Goal: Check status: Check status

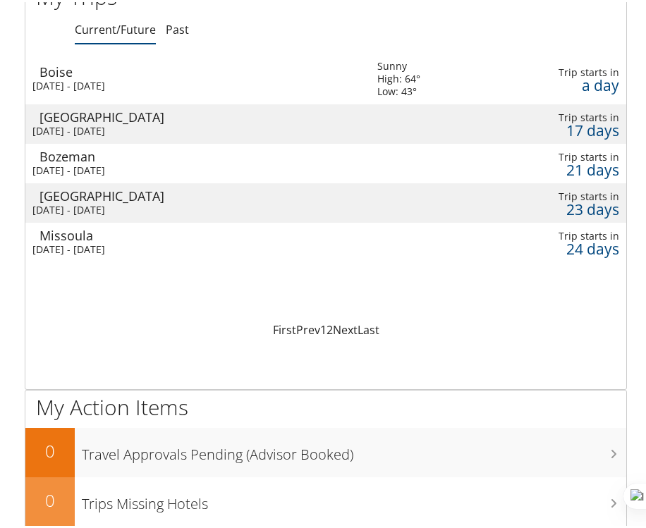
scroll to position [119, 0]
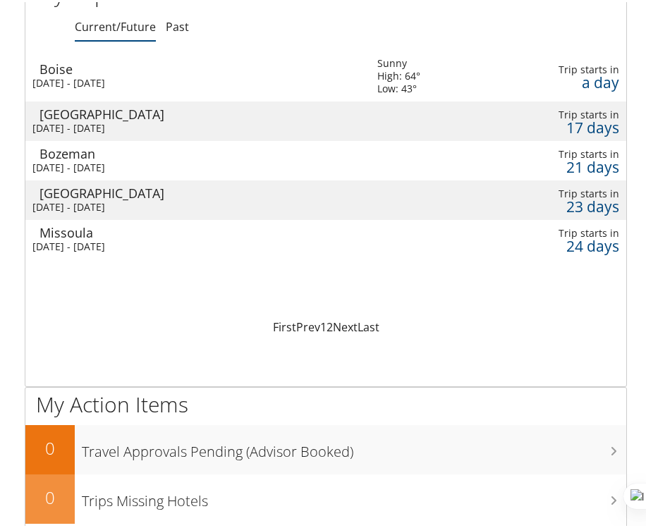
click at [447, 258] on div "Loading... Boise Tue 7 Oct 2025 - Fri 10 Oct 2025 Sunny High: 64° Low: 43° Trip…" at bounding box center [325, 183] width 601 height 268
click at [472, 251] on td at bounding box center [484, 237] width 25 height 39
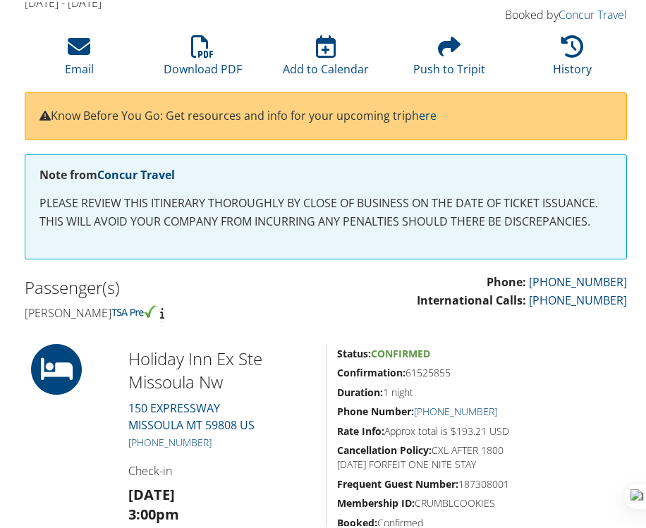
scroll to position [130, 0]
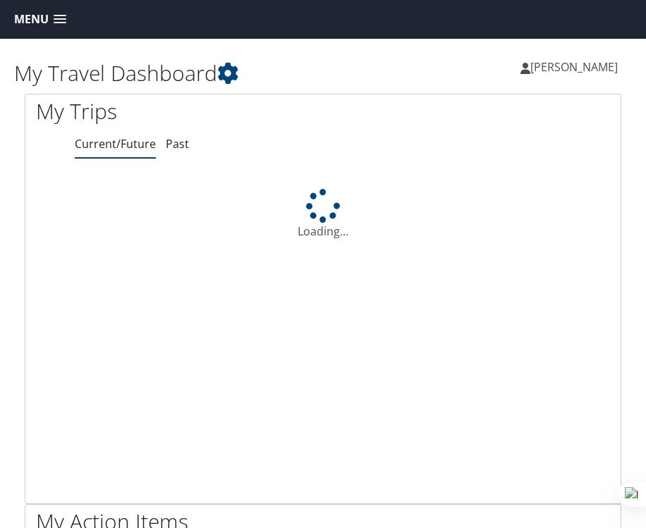
scroll to position [119, 0]
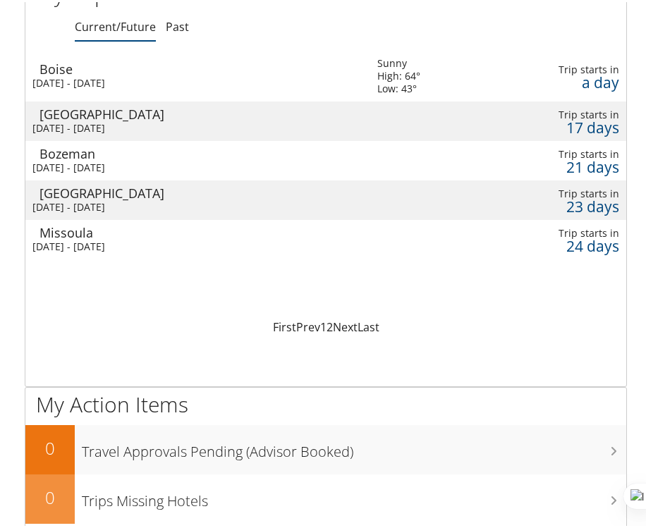
click at [136, 195] on div "[GEOGRAPHIC_DATA]" at bounding box center [201, 191] width 324 height 13
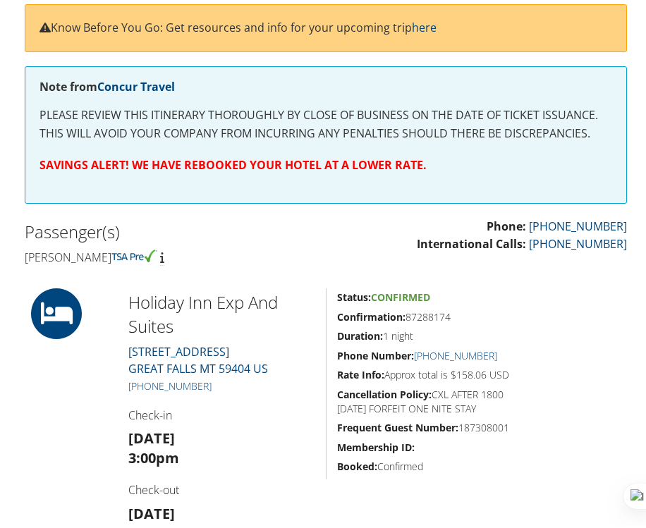
scroll to position [221, 0]
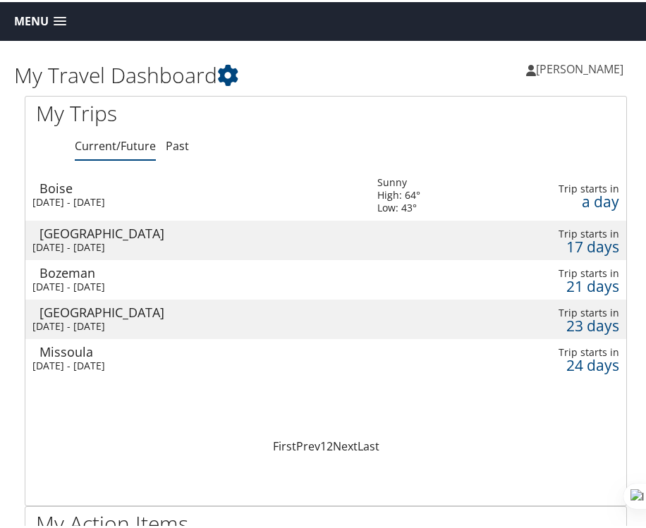
click at [64, 23] on span at bounding box center [60, 20] width 13 height 10
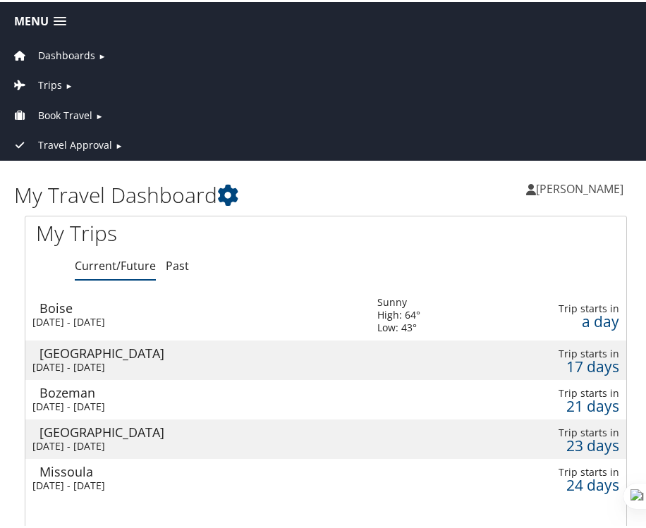
click at [65, 84] on span "►" at bounding box center [69, 83] width 8 height 11
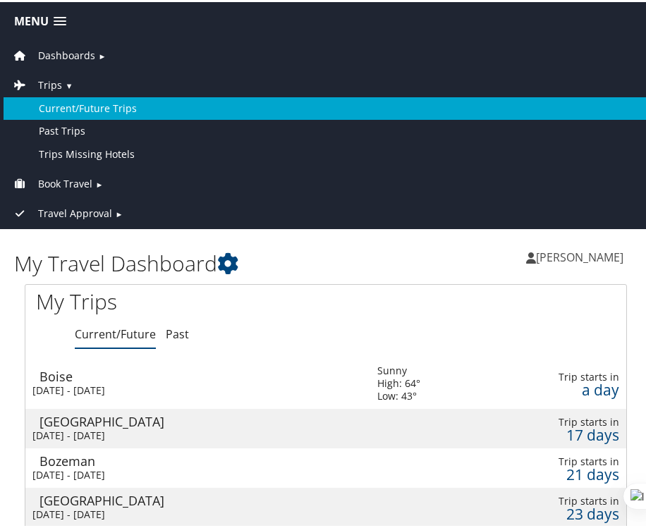
click at [75, 111] on link "Current/Future Trips" at bounding box center [326, 106] width 644 height 23
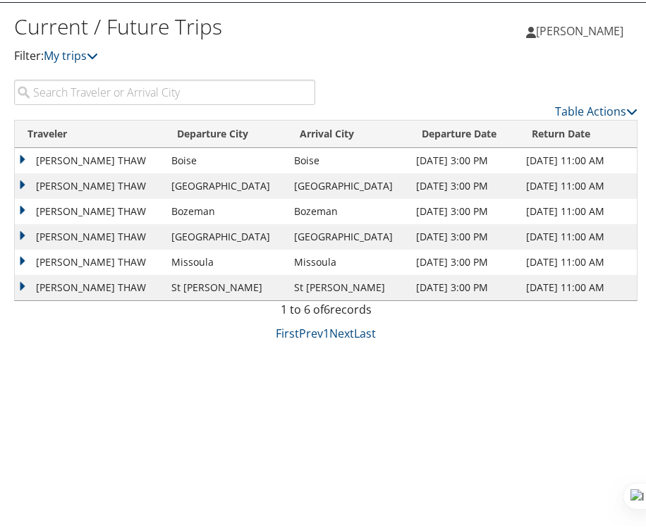
scroll to position [39, 0]
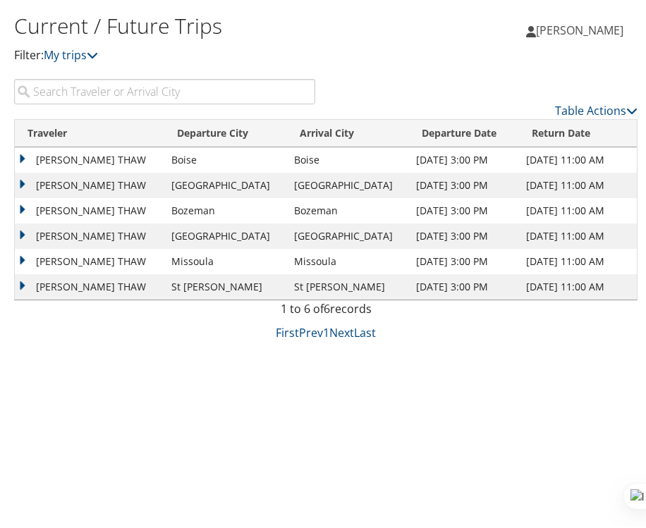
click at [23, 207] on td "[PERSON_NAME] THAW" at bounding box center [89, 208] width 149 height 25
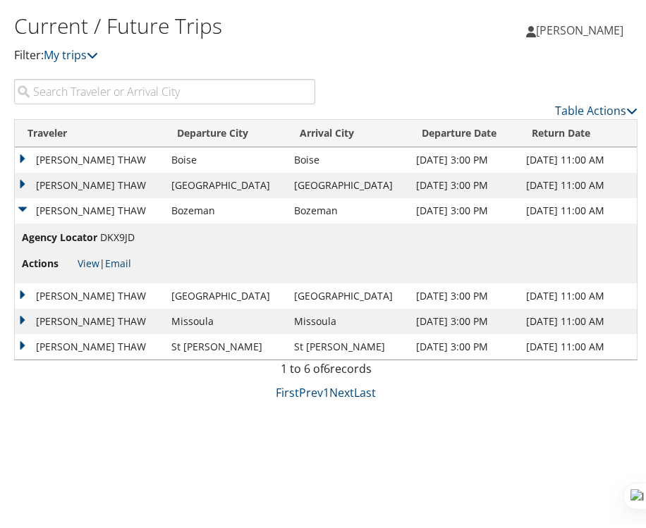
click at [23, 297] on td "[PERSON_NAME] THAW" at bounding box center [89, 293] width 149 height 25
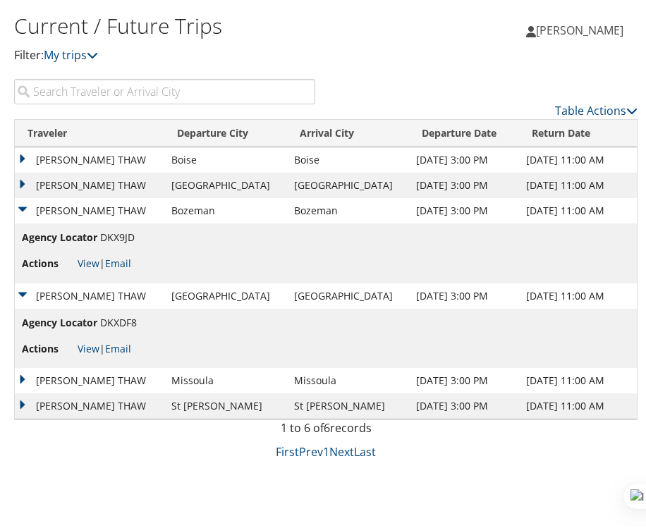
click at [570, 31] on span "[PERSON_NAME]" at bounding box center [579, 28] width 87 height 16
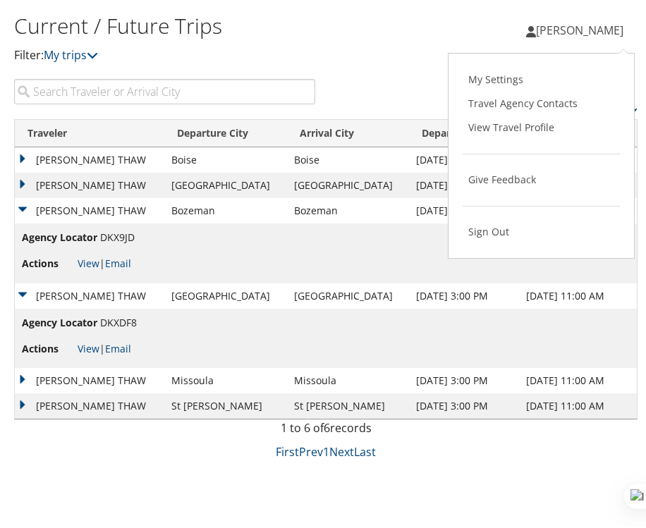
click at [399, 43] on div "[PERSON_NAME] [PERSON_NAME] My Settings Travel Agency Contacts View Travel Prof…" at bounding box center [489, 34] width 326 height 54
